Goal: Transaction & Acquisition: Purchase product/service

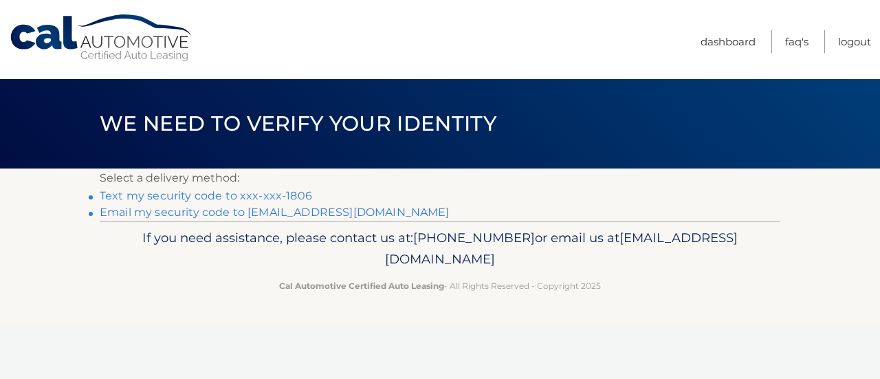
click at [282, 195] on link "Text my security code to xxx-xxx-1806" at bounding box center [206, 195] width 212 height 13
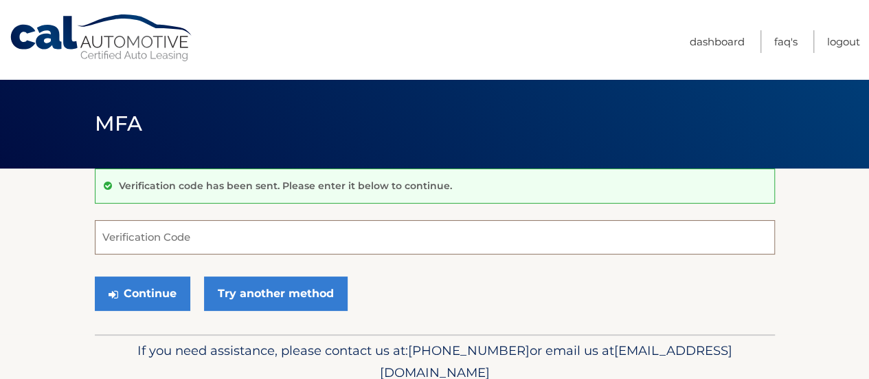
click at [179, 238] on input "Verification Code" at bounding box center [435, 237] width 680 height 34
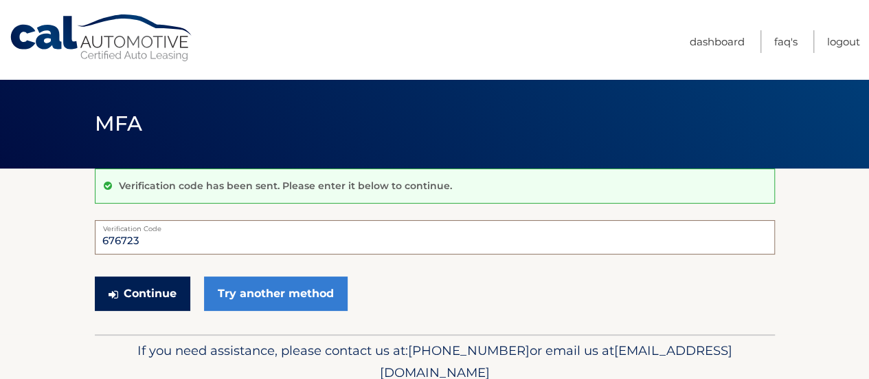
type input "676723"
click at [154, 288] on button "Continue" at bounding box center [143, 293] width 96 height 34
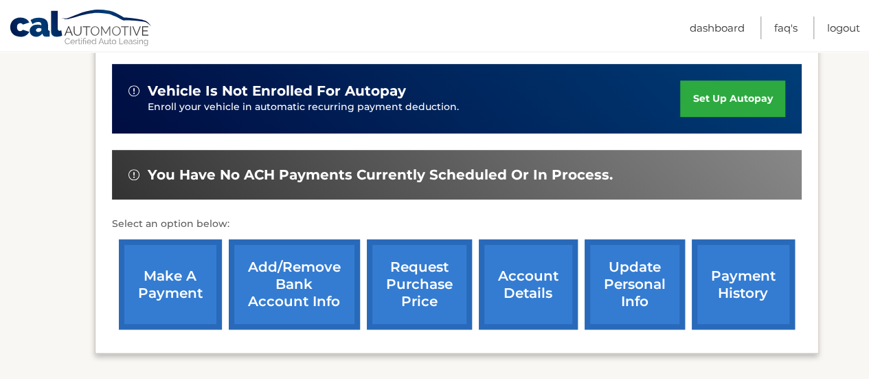
scroll to position [344, 0]
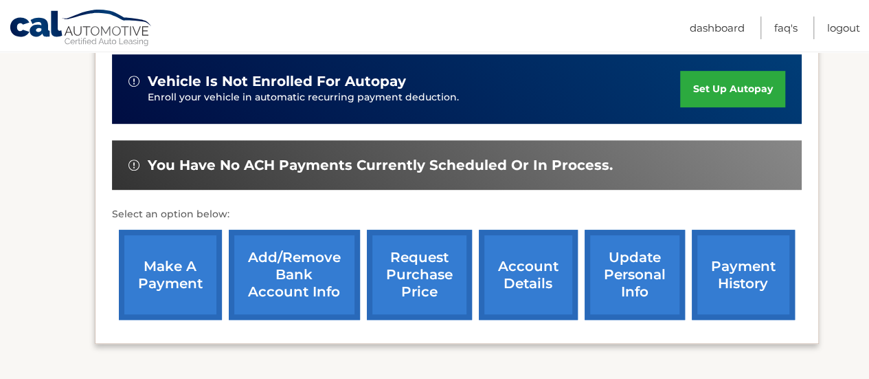
click at [173, 261] on link "make a payment" at bounding box center [170, 275] width 103 height 90
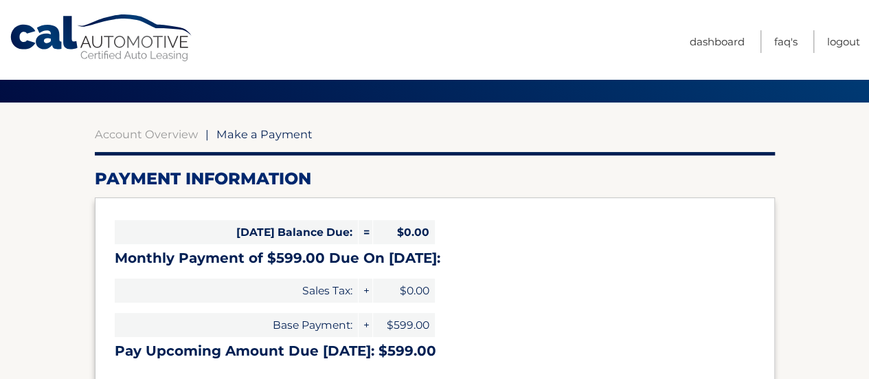
select select "NGMzZmFjMzEtMGRhMy00Y2ZlLWE2OWMtYzIwNWMzZGM2NDU3"
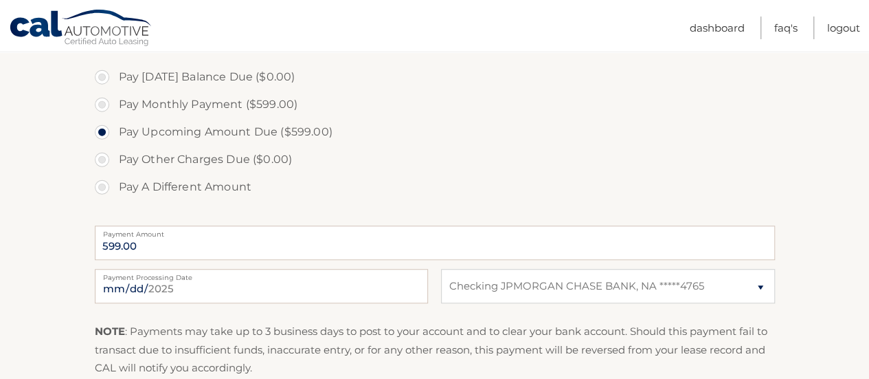
scroll to position [481, 0]
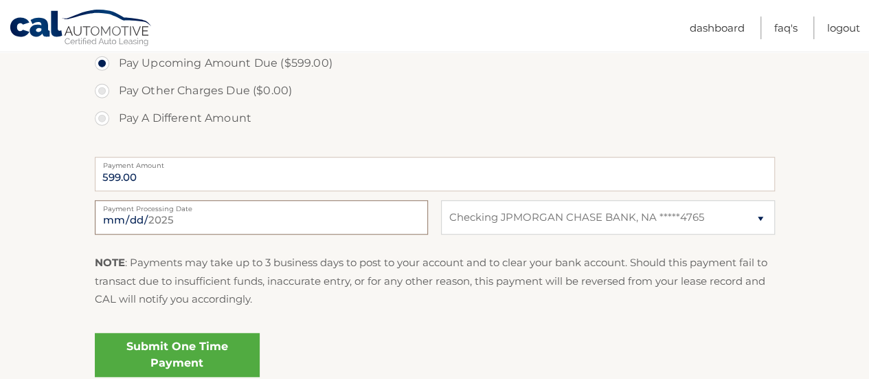
click at [161, 220] on input "2025-08-20" at bounding box center [261, 217] width 333 height 34
type input "2025-08-22"
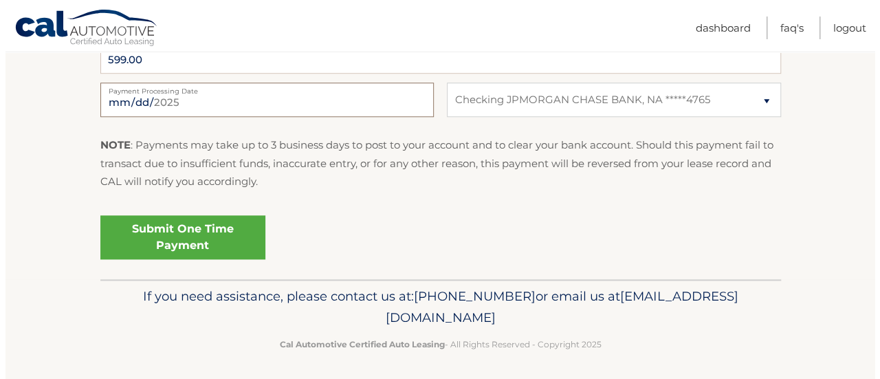
scroll to position [602, 0]
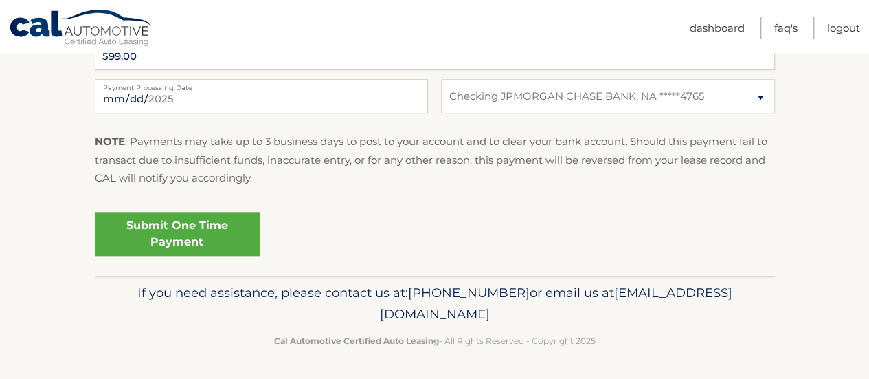
click at [177, 230] on link "Submit One Time Payment" at bounding box center [177, 234] width 165 height 44
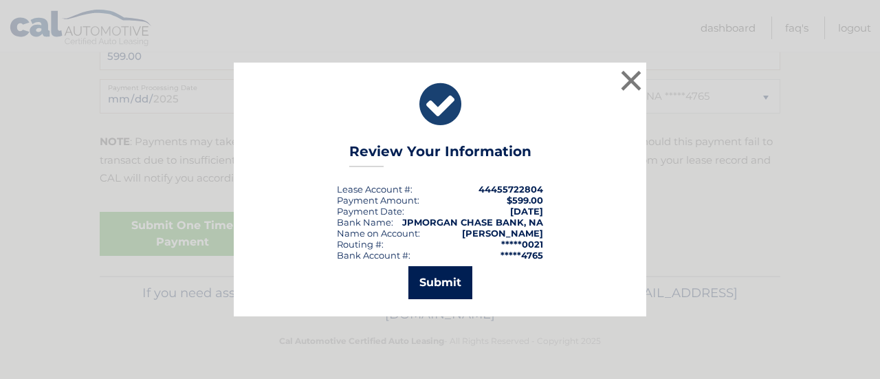
click at [443, 282] on button "Submit" at bounding box center [440, 282] width 64 height 33
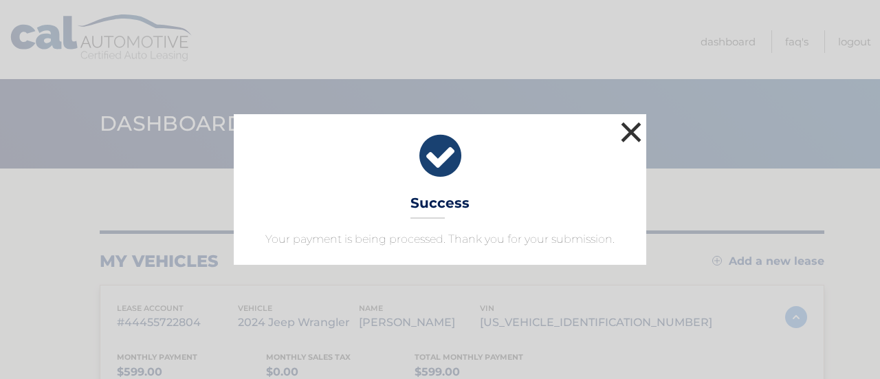
click at [635, 126] on button "×" at bounding box center [630, 131] width 27 height 27
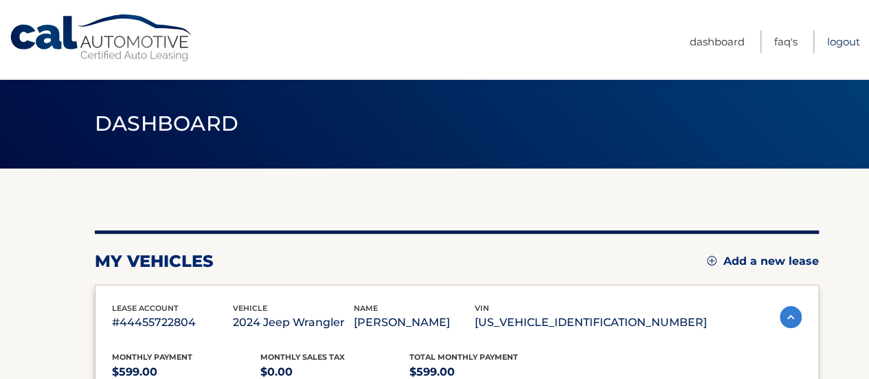
drag, startPoint x: 843, startPoint y: 34, endPoint x: 524, endPoint y: 6, distance: 320.1
click at [843, 34] on link "Logout" at bounding box center [843, 41] width 33 height 23
